Goal: Information Seeking & Learning: Learn about a topic

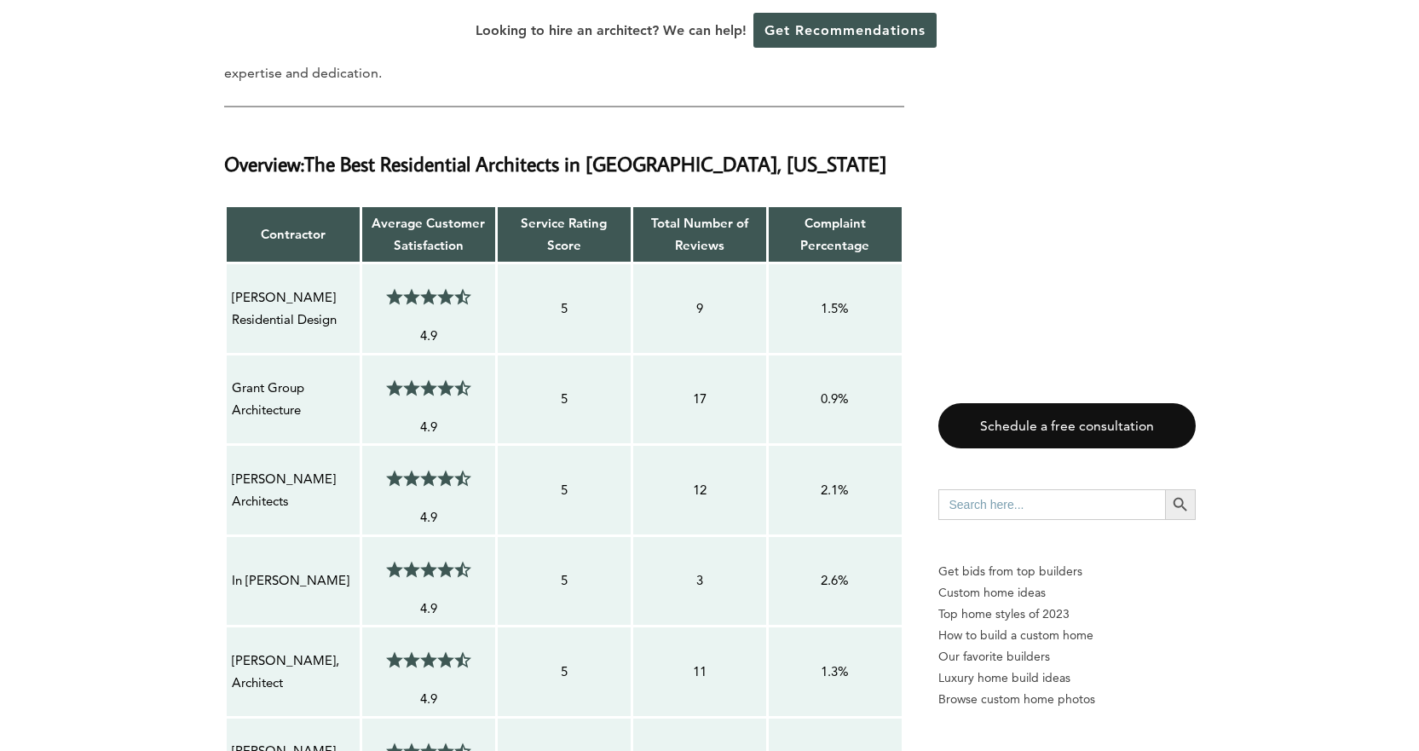
scroll to position [1534, 0]
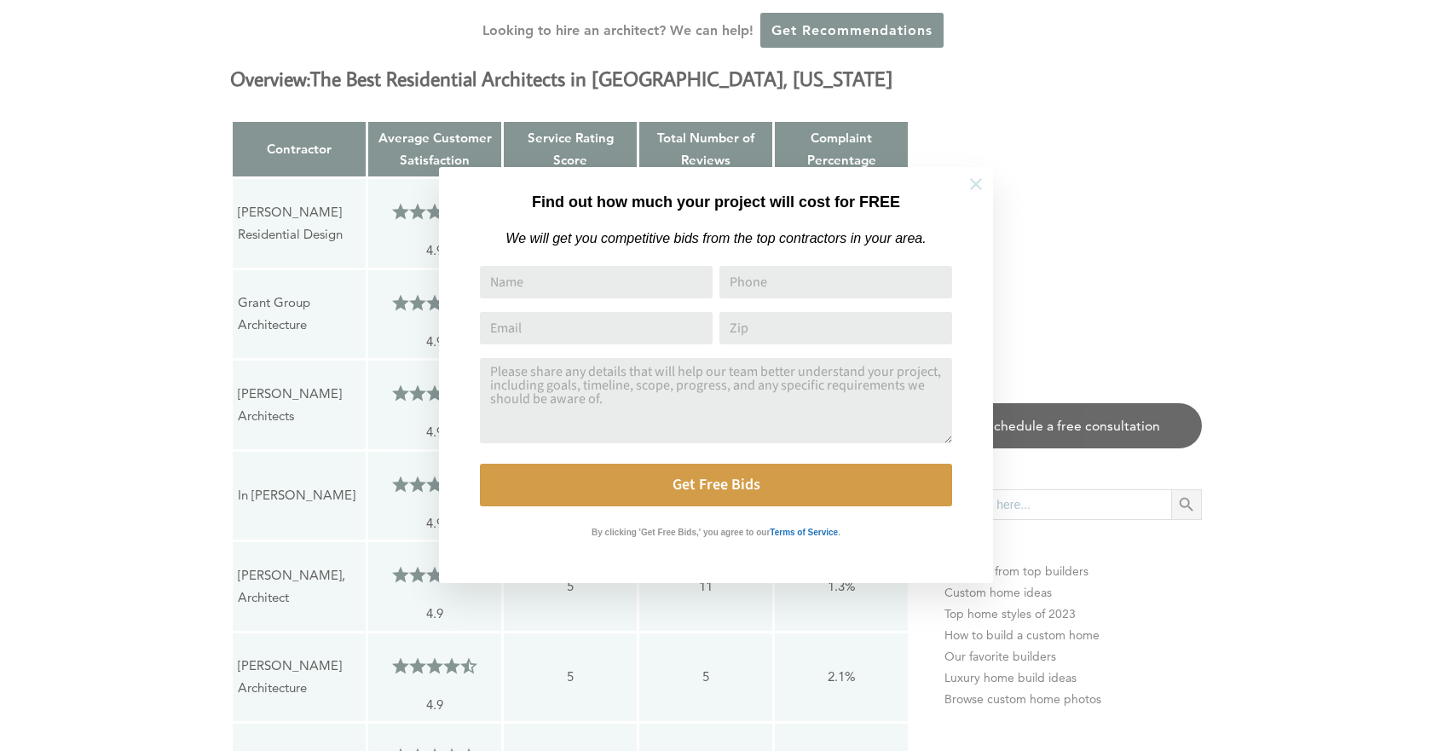
click at [971, 184] on icon at bounding box center [975, 184] width 19 height 19
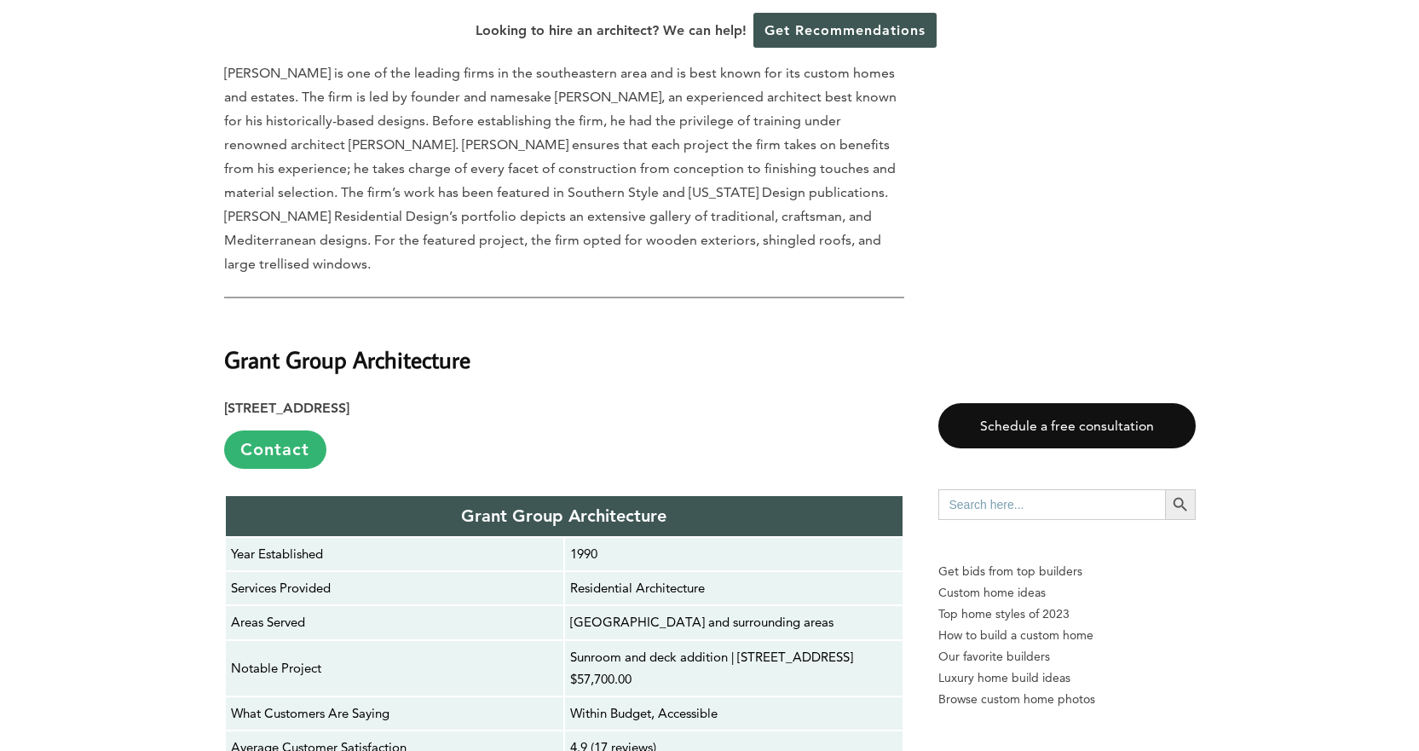
scroll to position [3665, 0]
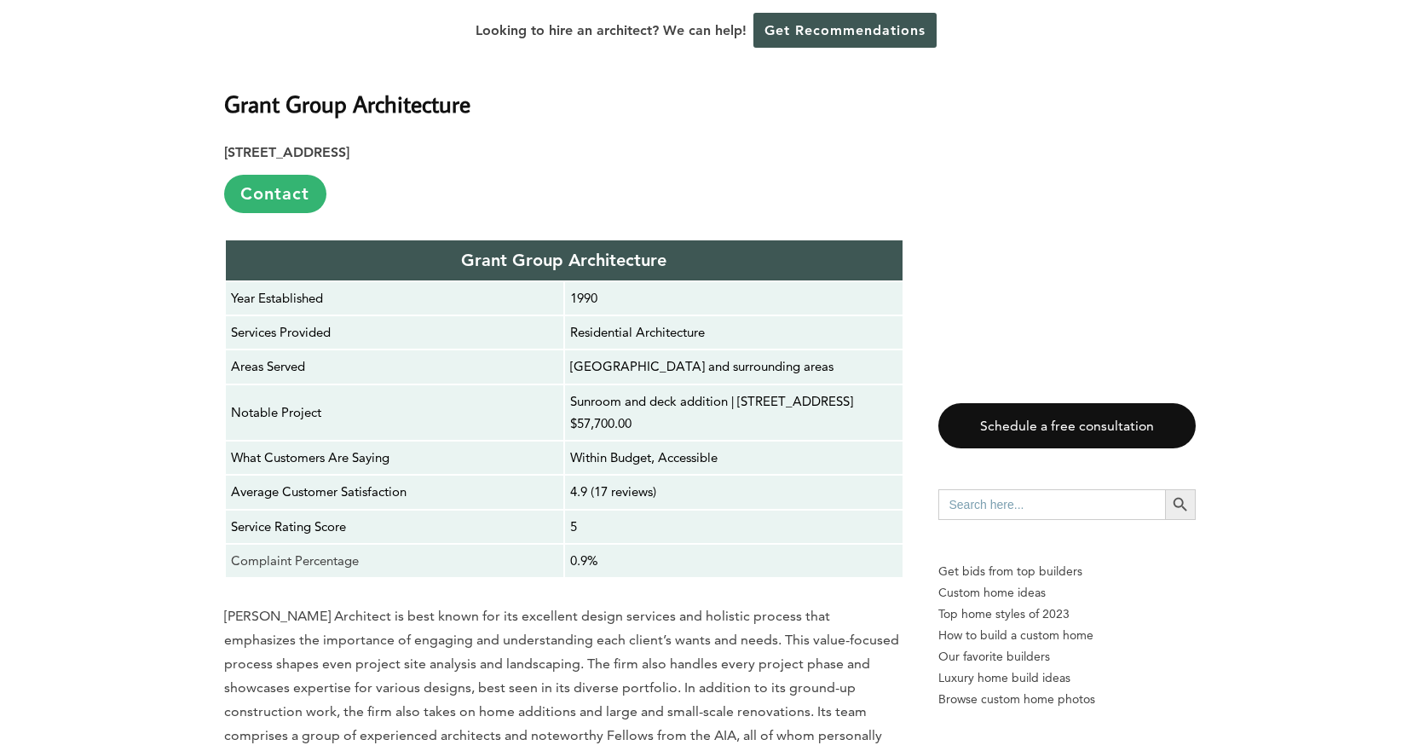
drag, startPoint x: 640, startPoint y: 364, endPoint x: 568, endPoint y: 340, distance: 76.3
click at [568, 384] on td "Sunroom and deck addition | [STREET_ADDRESS] $57,700.00" at bounding box center [733, 412] width 339 height 57
copy p "Sunroom and deck addition | [STREET_ADDRESS]"
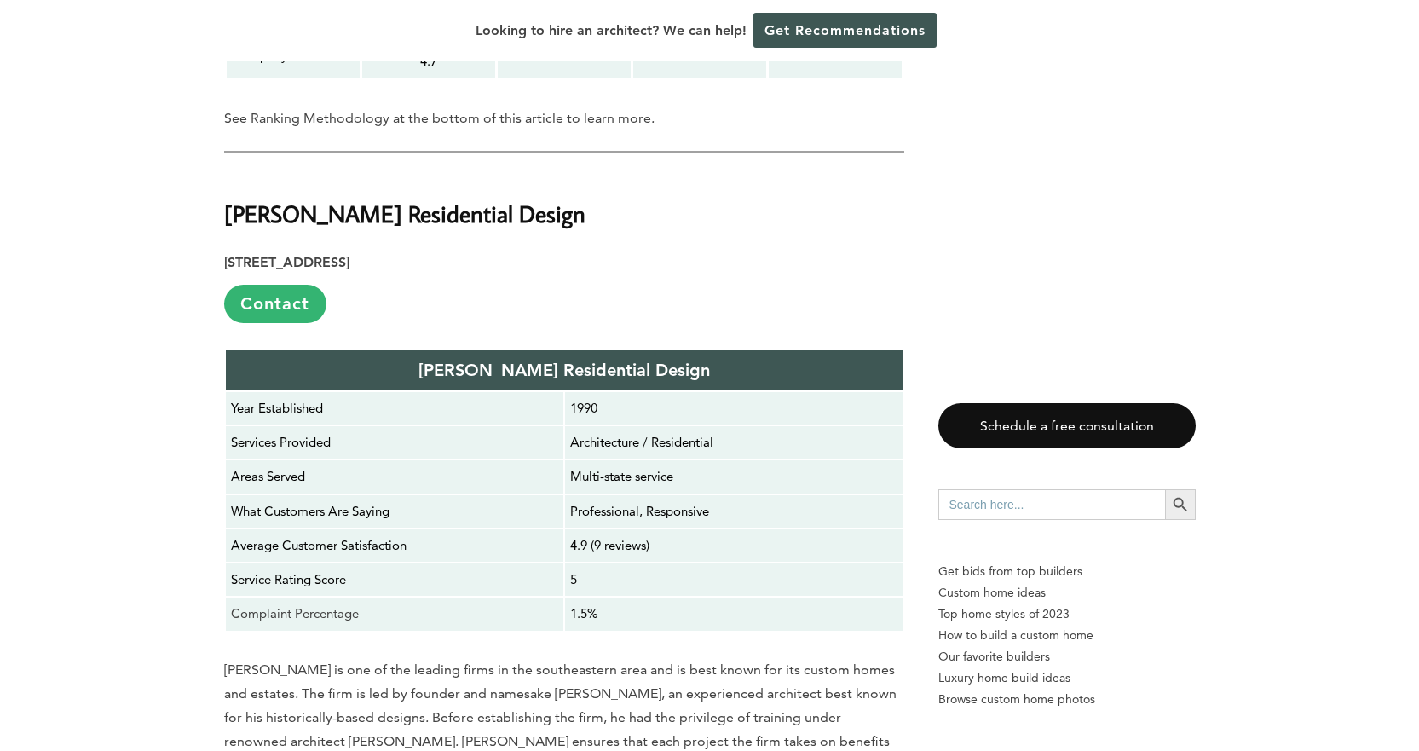
scroll to position [2642, 0]
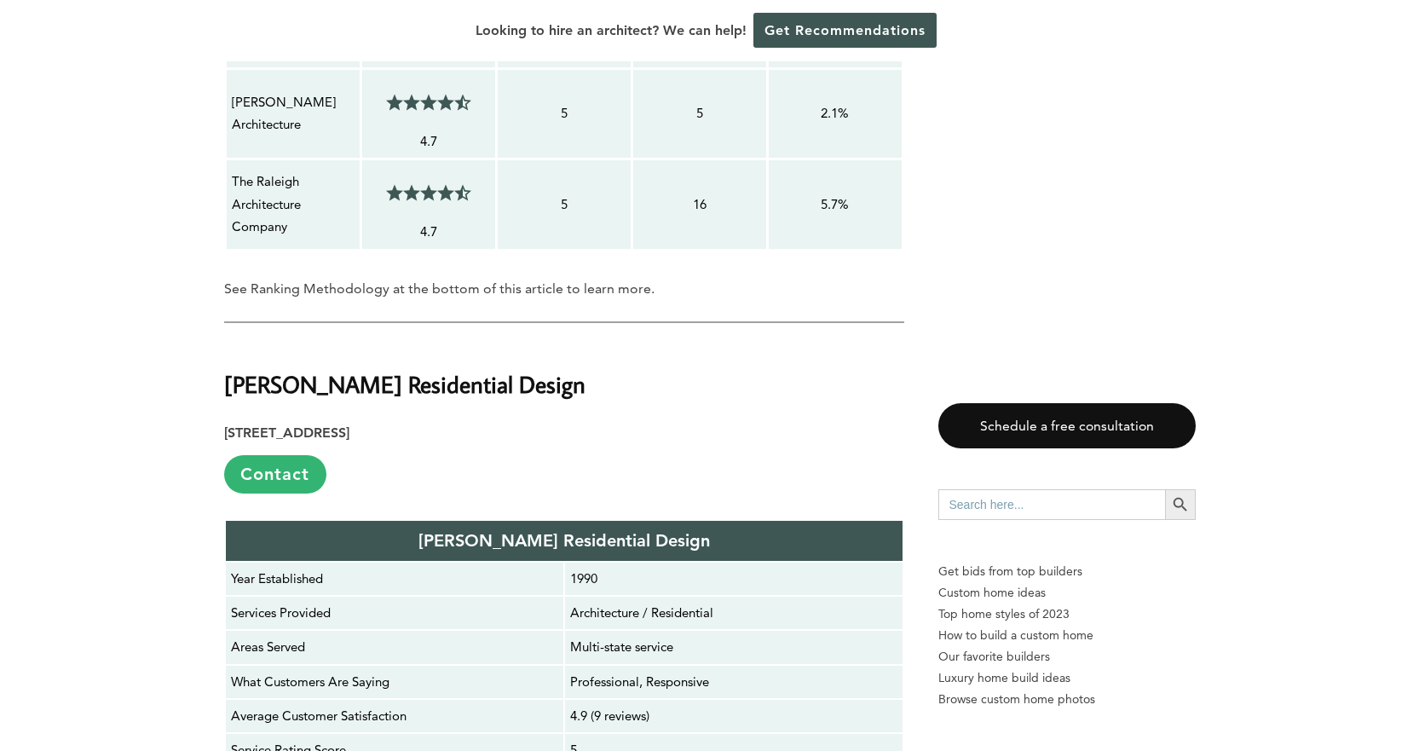
click at [551, 526] on p "[PERSON_NAME] Residential Design" at bounding box center [564, 541] width 666 height 30
click at [544, 530] on strong "[PERSON_NAME] Residential Design" at bounding box center [563, 540] width 291 height 20
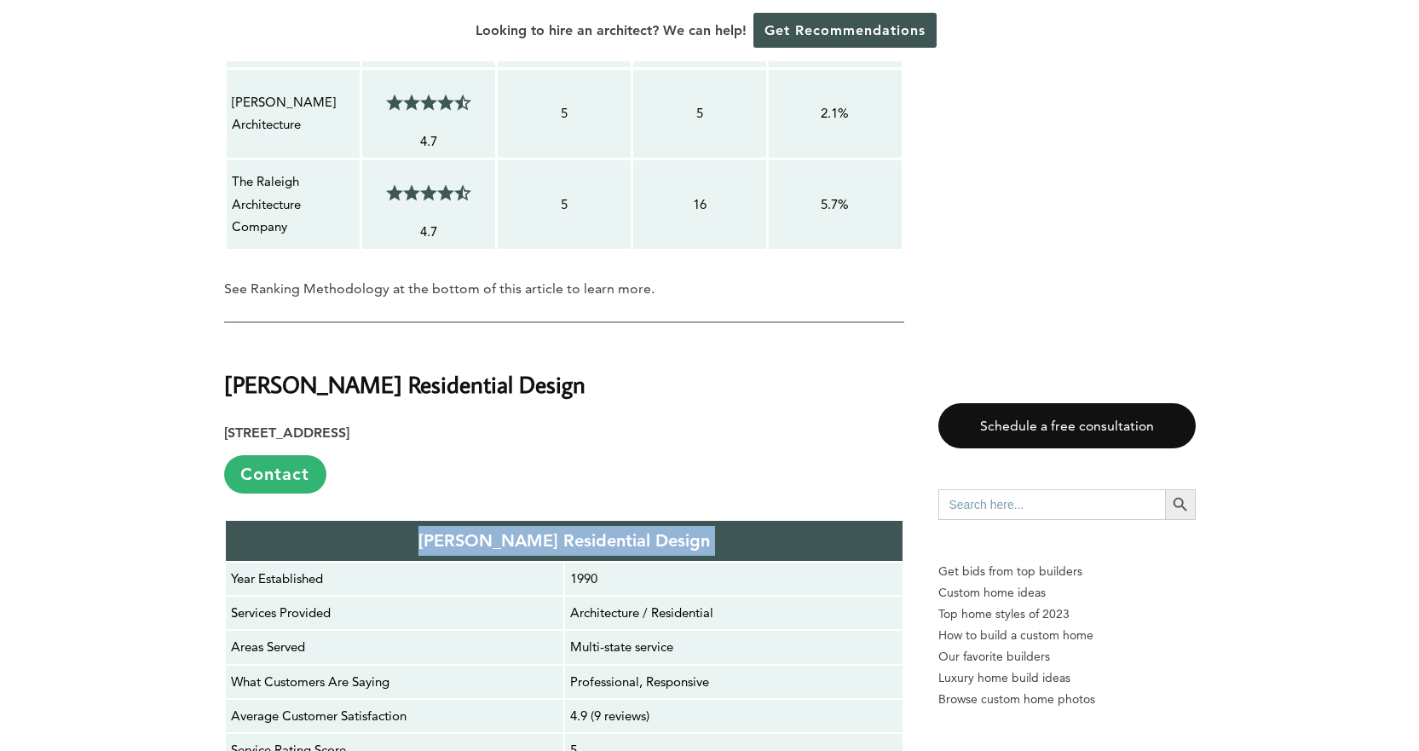
copy p "[PERSON_NAME] Residential Design"
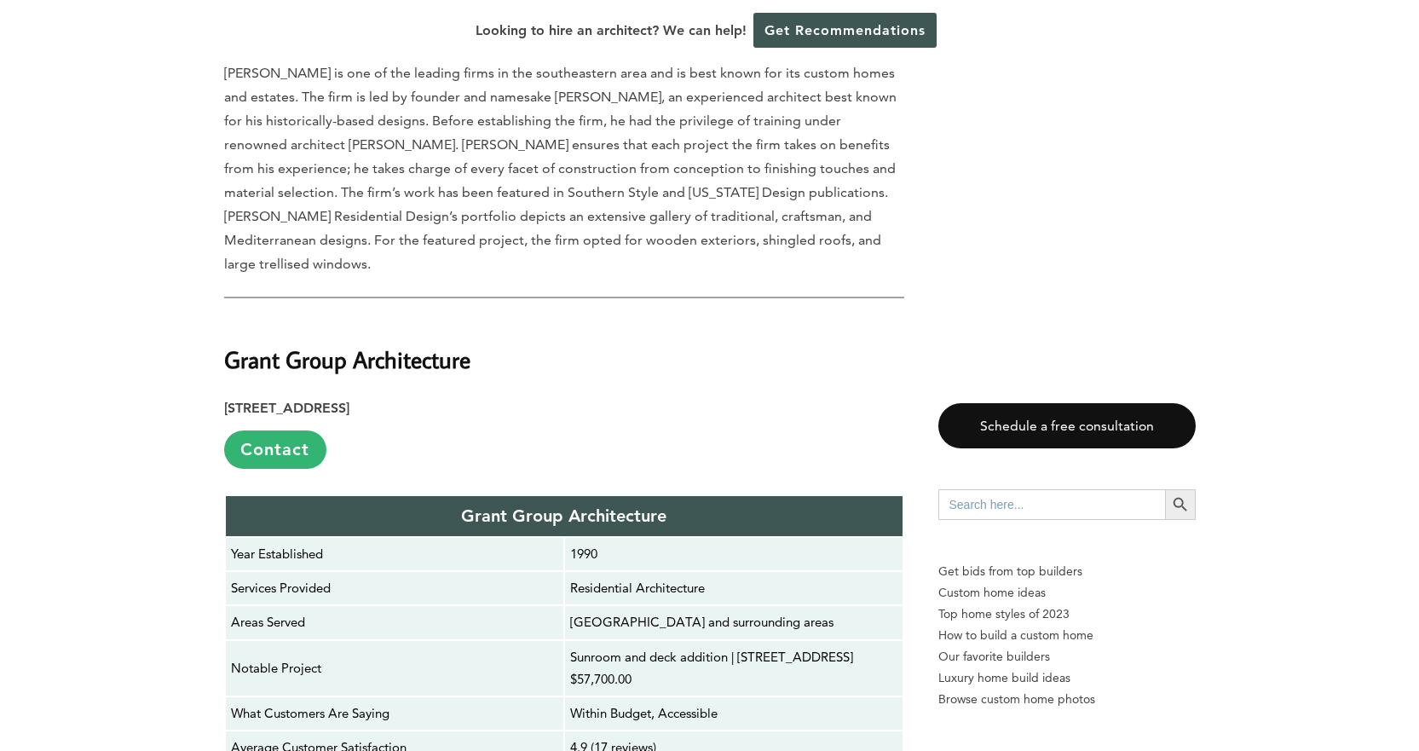
scroll to position [3494, 0]
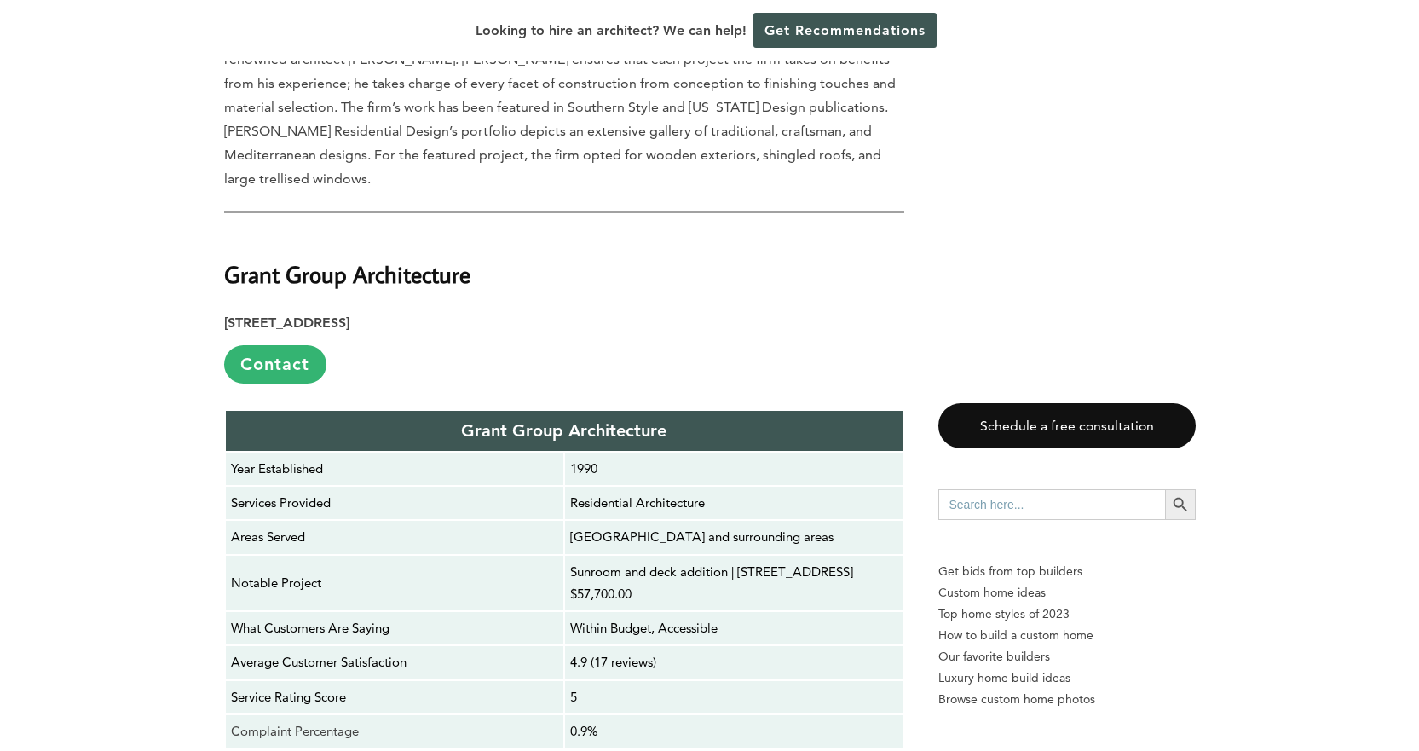
click at [562, 420] on strong "Grant Group Architecture" at bounding box center [563, 430] width 205 height 20
copy strong "Grant Group Architecture"
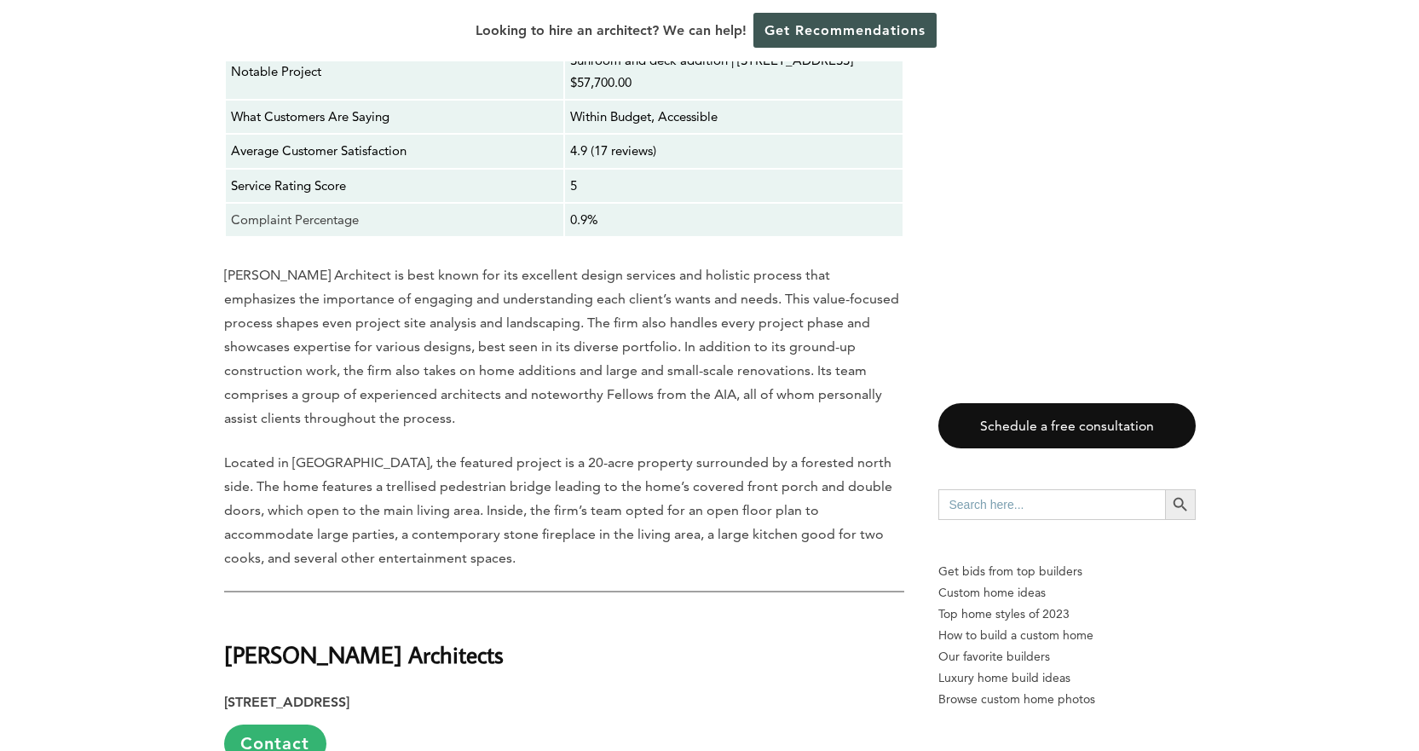
scroll to position [4432, 0]
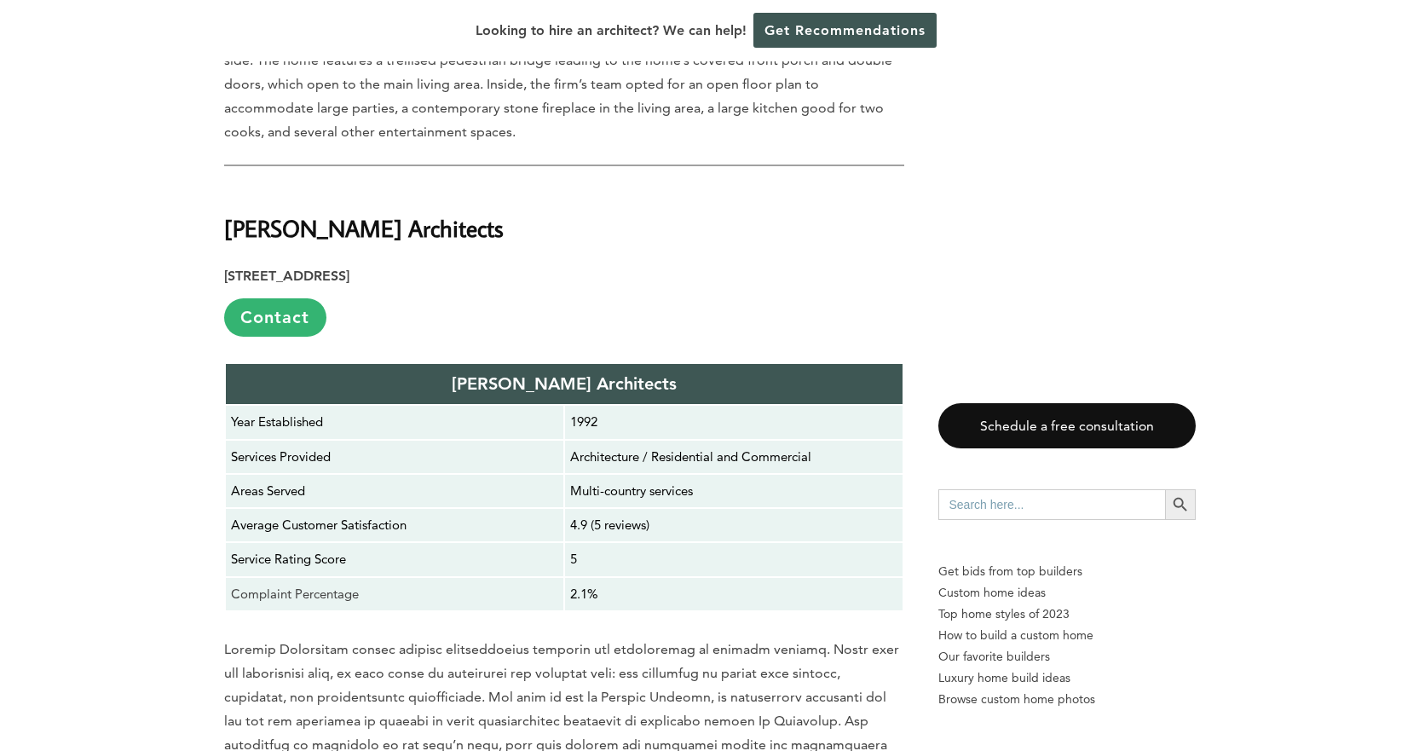
click at [547, 373] on strong "[PERSON_NAME] Architects" at bounding box center [564, 383] width 225 height 20
copy strong "[PERSON_NAME] Architects"
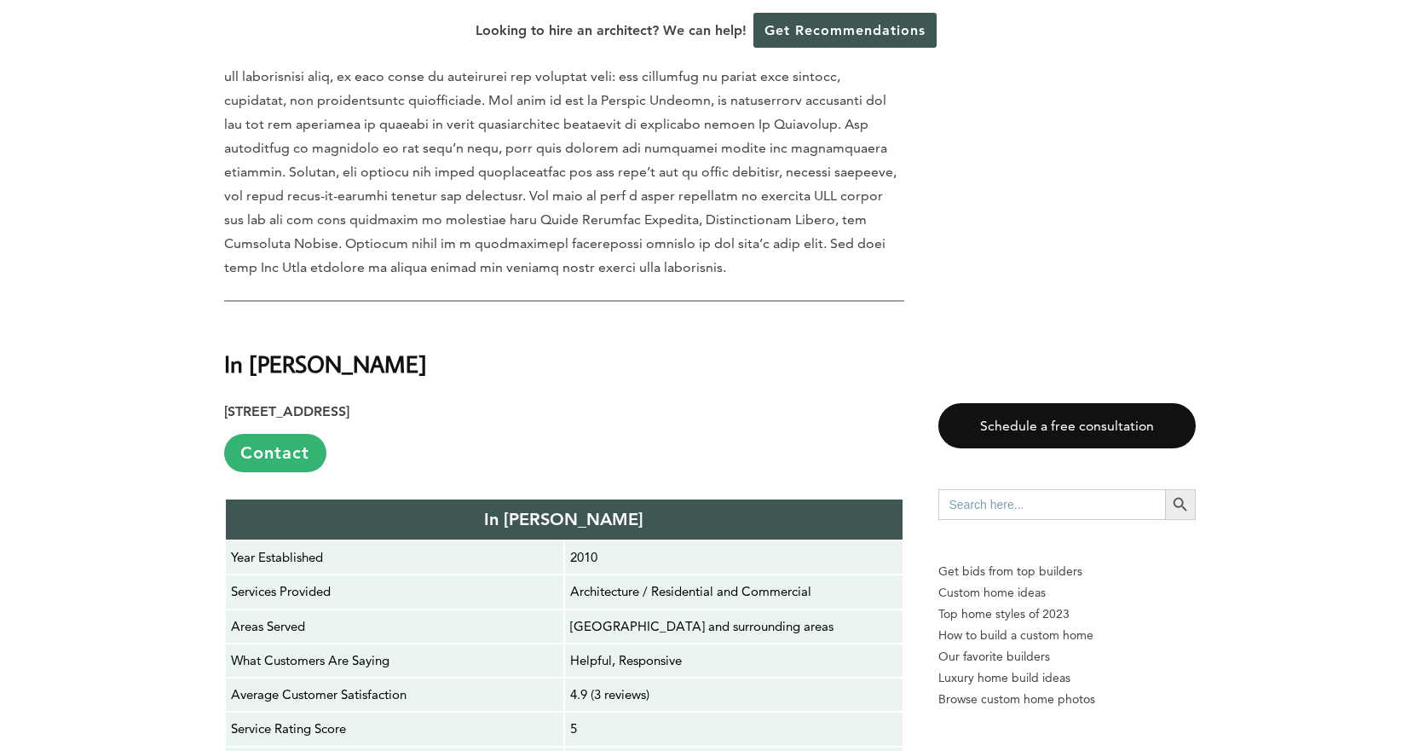
scroll to position [5369, 0]
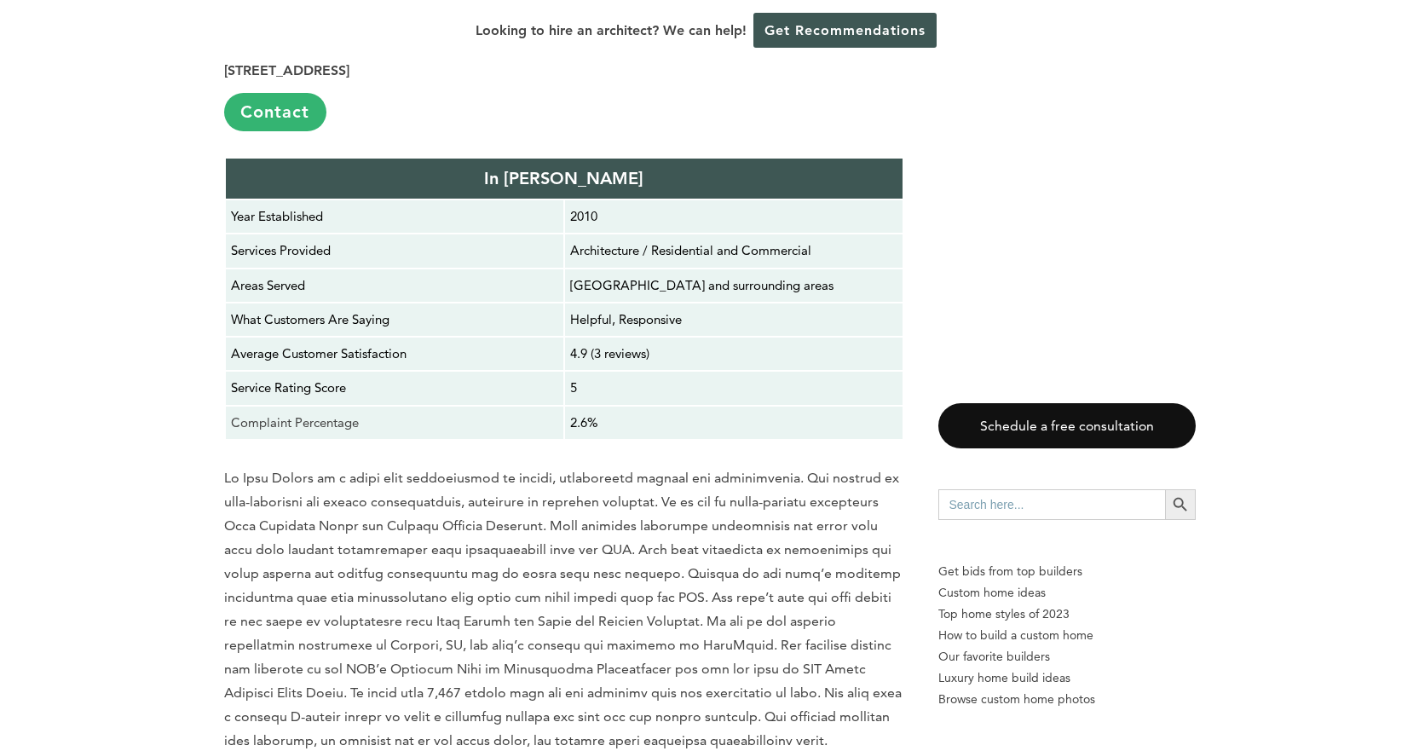
click at [562, 168] on strong "In [PERSON_NAME]" at bounding box center [563, 178] width 159 height 20
copy strong "In [PERSON_NAME]"
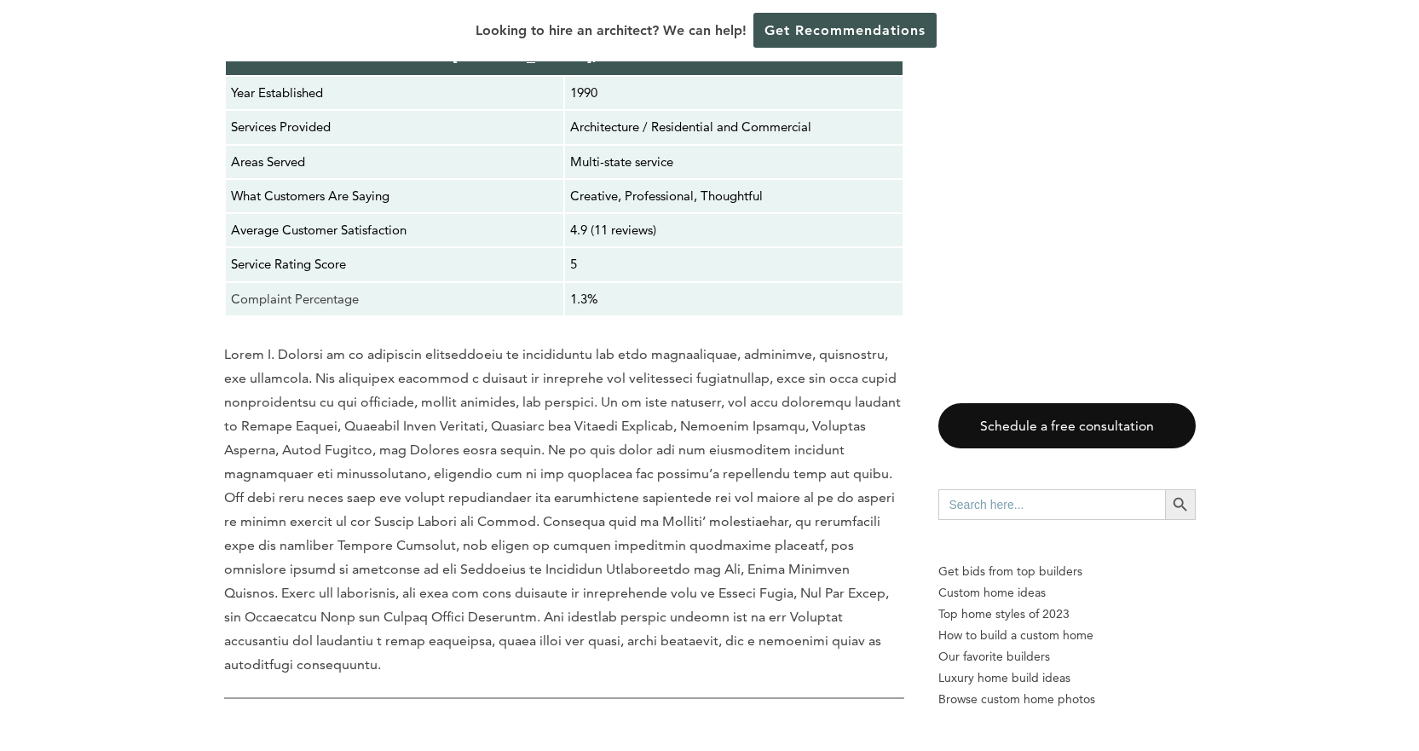
scroll to position [6051, 0]
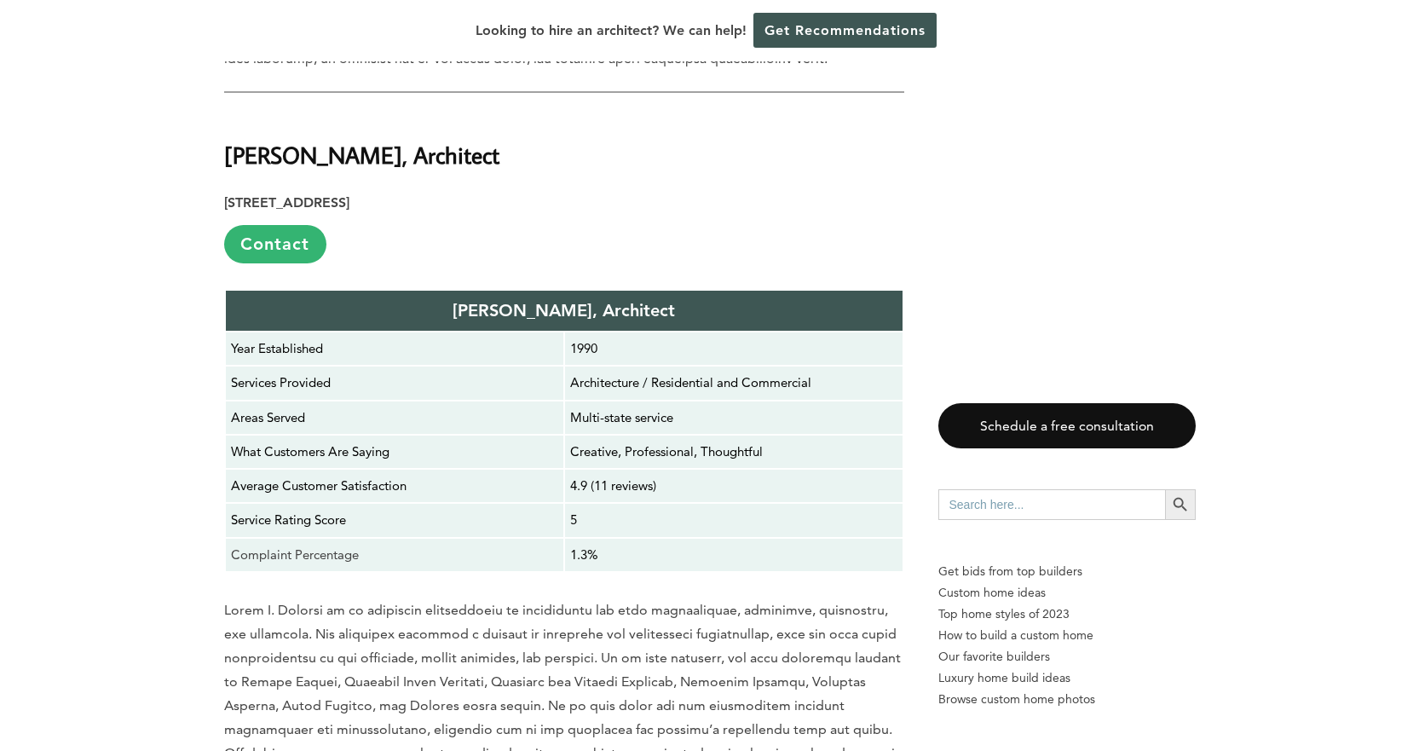
click at [579, 300] on strong "[PERSON_NAME], Architect" at bounding box center [564, 310] width 222 height 20
copy strong "[PERSON_NAME], Architect"
